Goal: Information Seeking & Learning: Learn about a topic

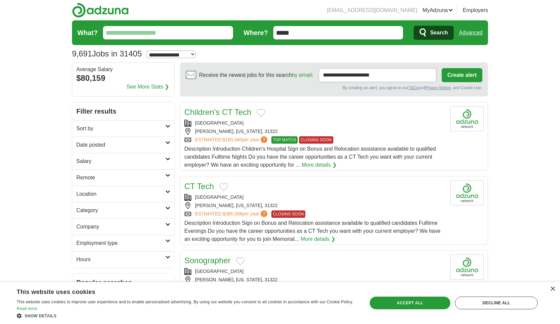
click at [176, 39] on input "What?" at bounding box center [168, 32] width 130 height 13
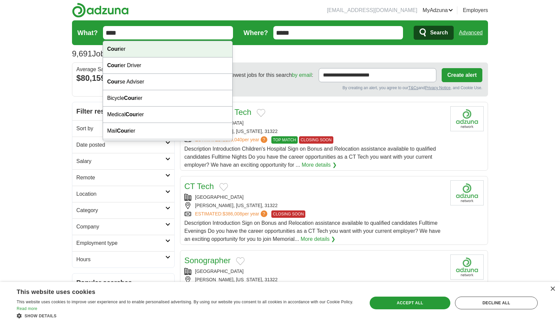
click at [174, 49] on div "Cour ier" at bounding box center [167, 49] width 129 height 16
type input "*******"
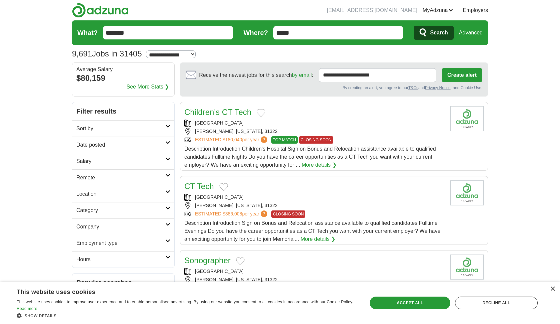
click at [433, 34] on span "Search" at bounding box center [439, 32] width 18 height 13
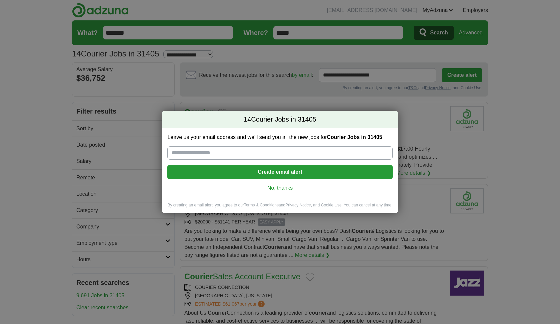
click at [288, 189] on link "No, thanks" at bounding box center [280, 187] width 215 height 7
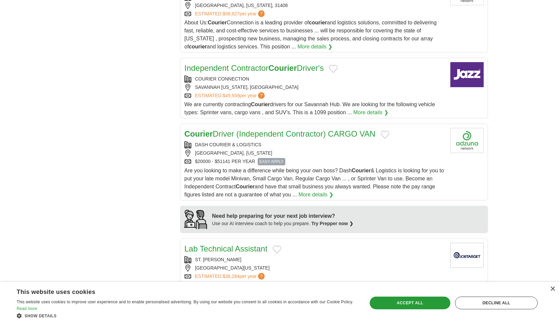
scroll to position [401, 0]
click at [304, 175] on span "Are you looking to make a difference while being your own boss? Dash Courier & …" at bounding box center [314, 181] width 260 height 30
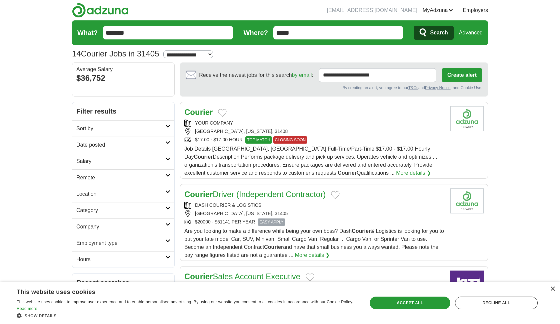
scroll to position [0, 0]
click at [106, 161] on h2 "Salary" at bounding box center [120, 161] width 89 height 8
select select "*****"
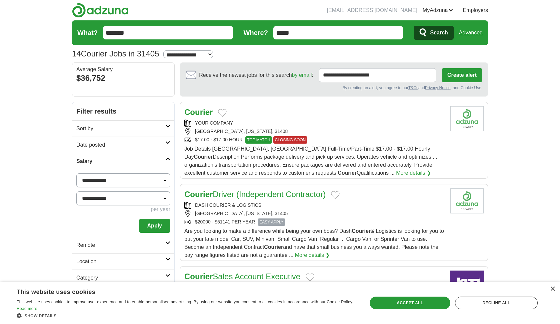
click at [164, 226] on button "Apply" at bounding box center [154, 226] width 31 height 14
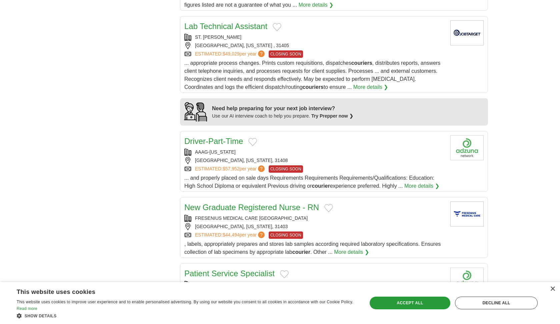
scroll to position [517, 0]
